Goal: Information Seeking & Learning: Learn about a topic

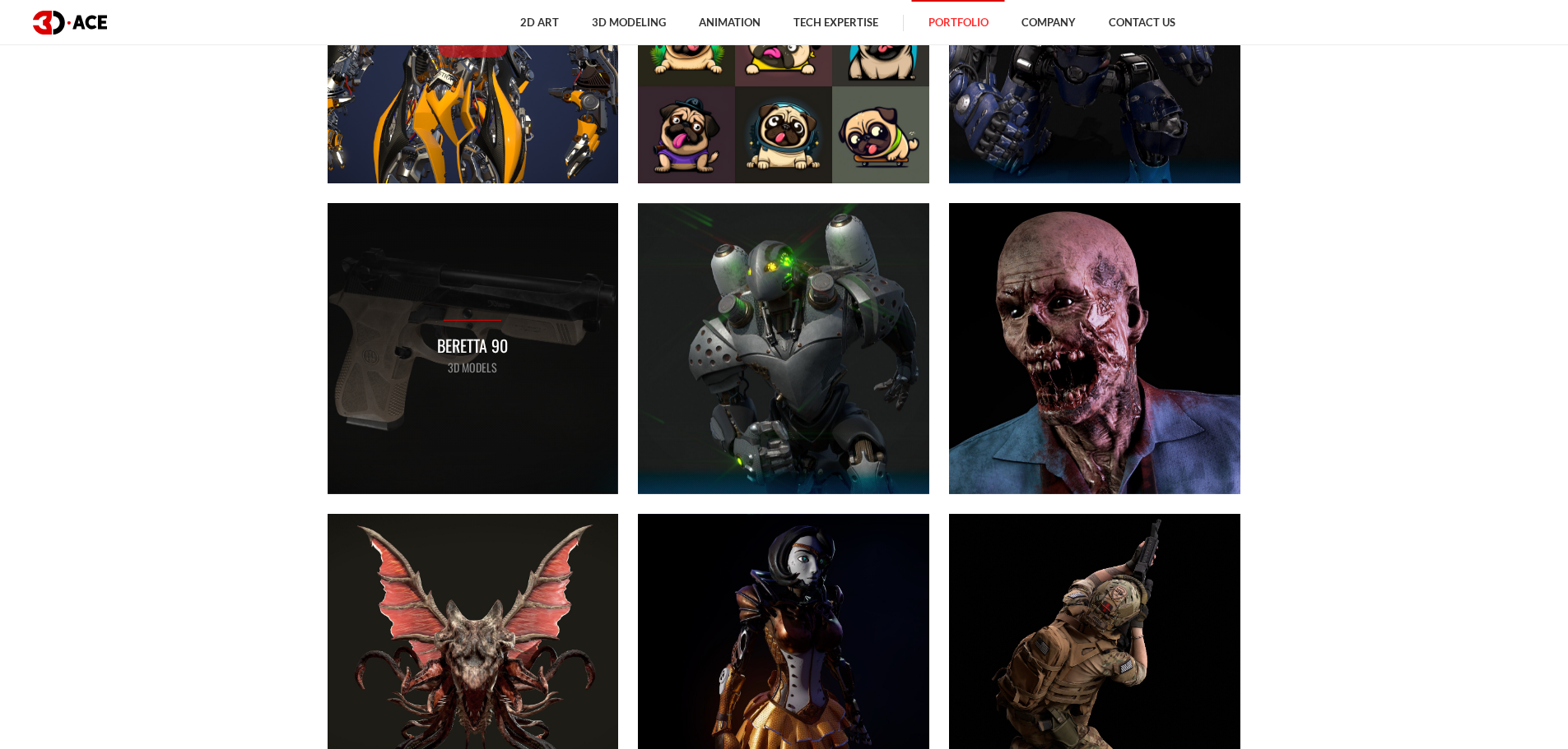
scroll to position [823, 0]
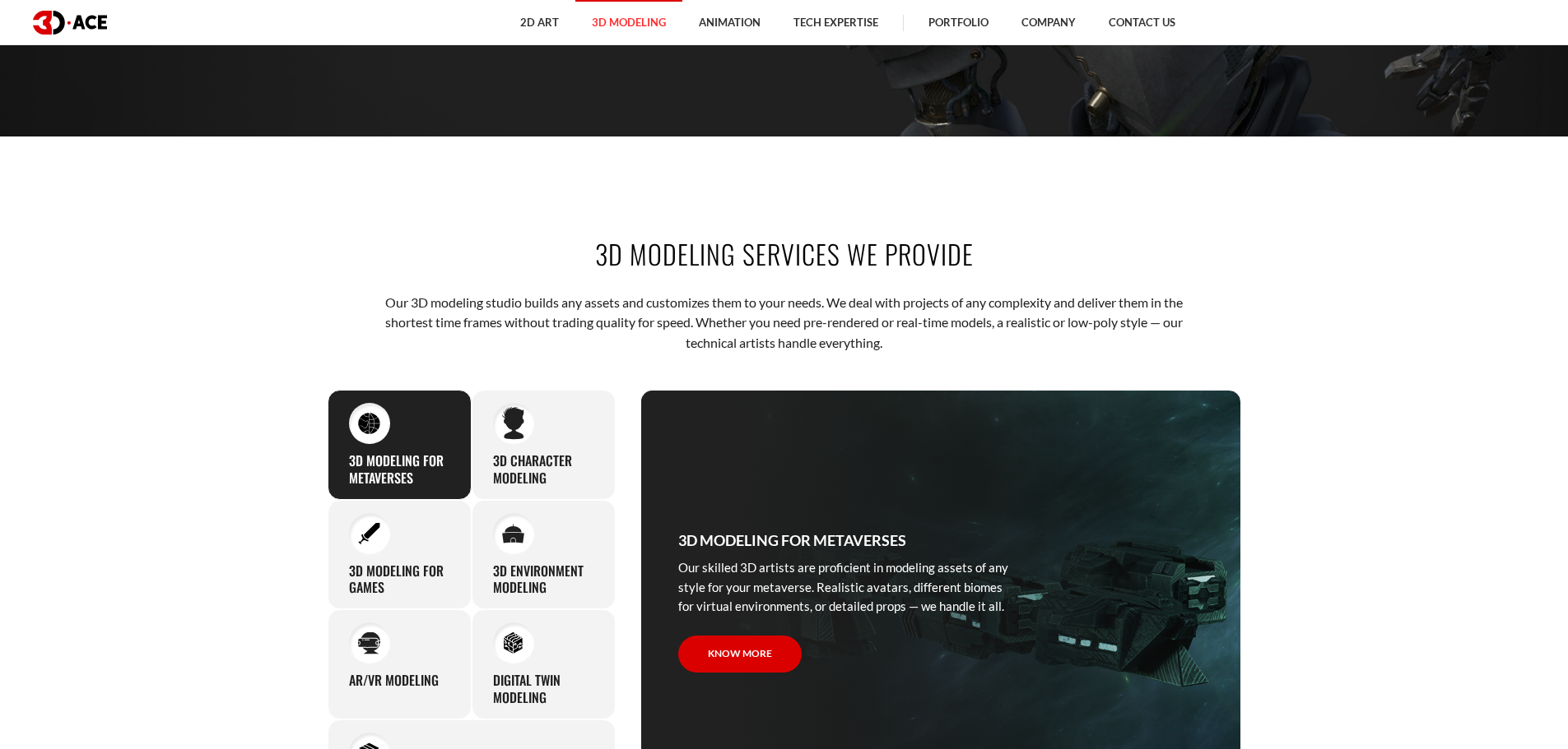
scroll to position [740, 0]
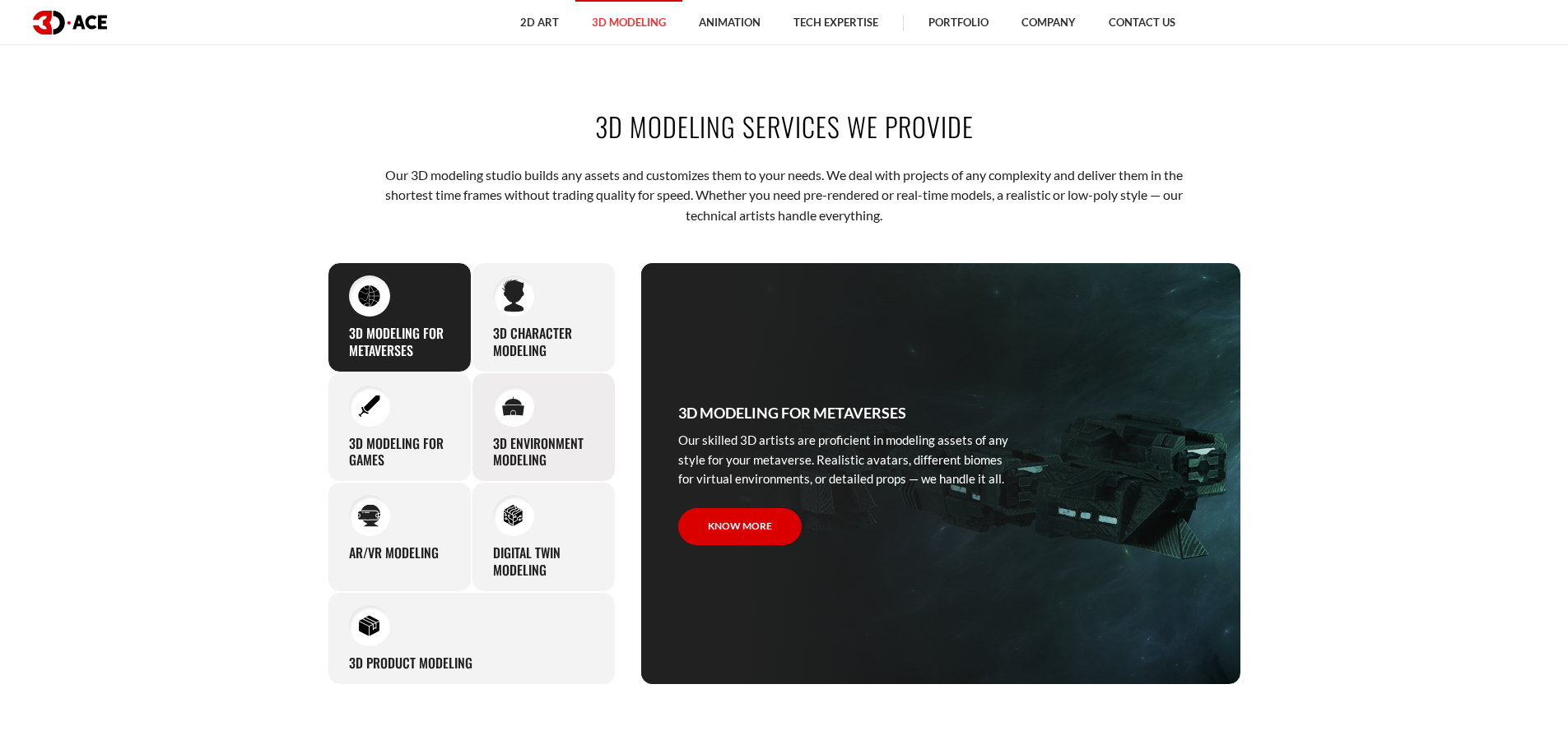
click at [534, 422] on div "3D environment modeling You can count on our profound experience of designing g…" at bounding box center [543, 427] width 144 height 110
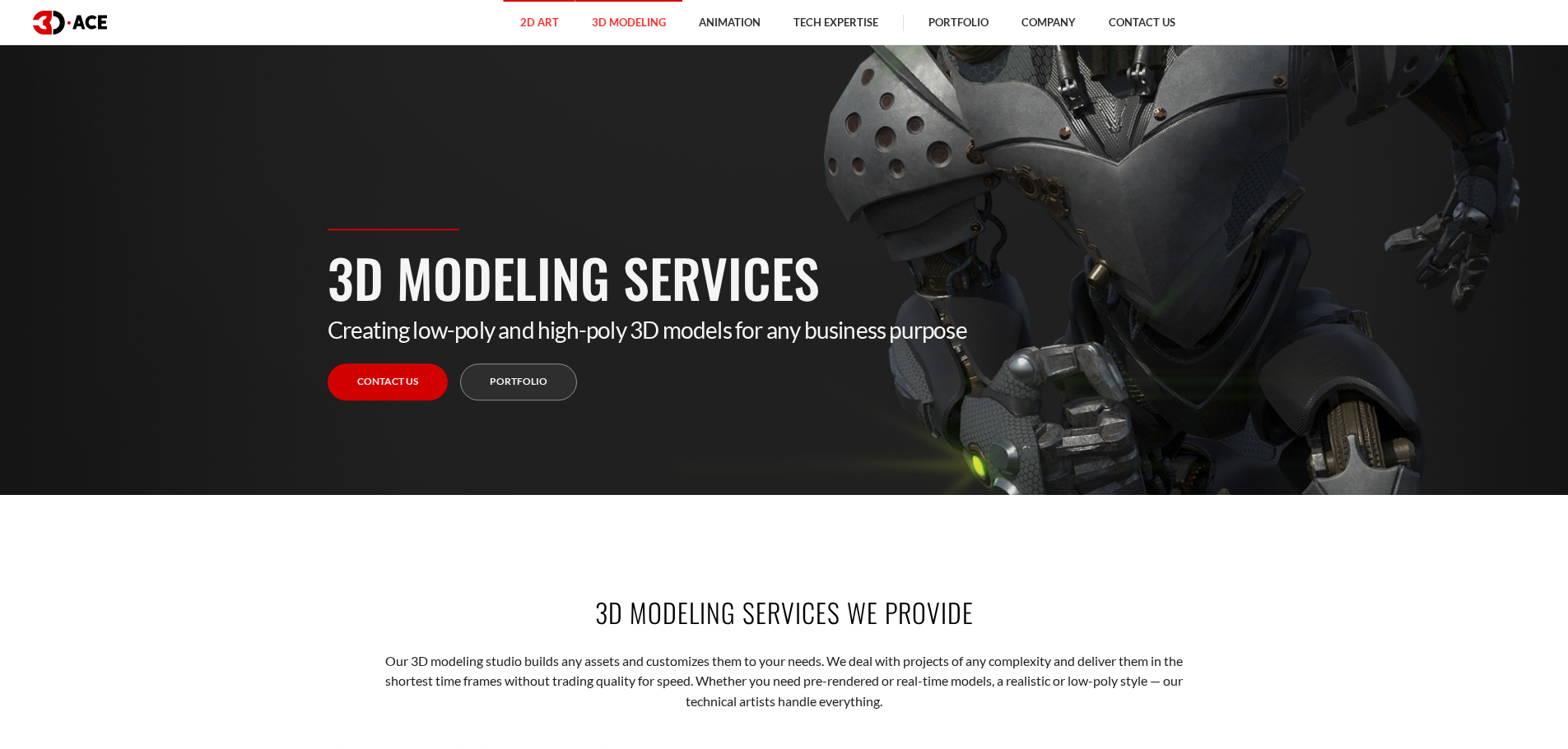
scroll to position [0, 0]
